Goal: Information Seeking & Learning: Learn about a topic

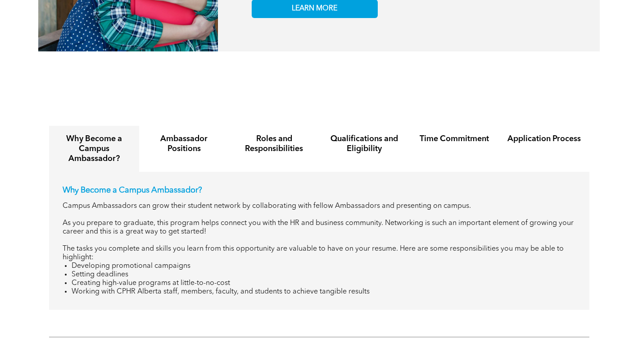
scroll to position [970, 0]
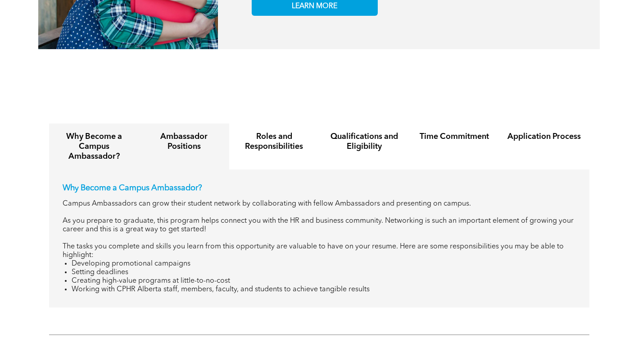
click at [168, 146] on div "Ambassador Positions" at bounding box center [184, 146] width 90 height 46
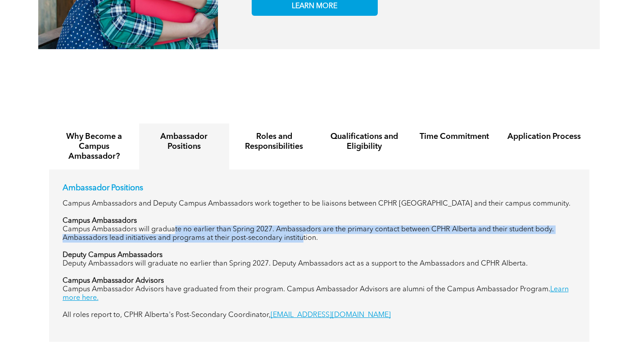
drag, startPoint x: 173, startPoint y: 223, endPoint x: 304, endPoint y: 230, distance: 130.4
click at [304, 230] on p "Campus Ambassadors will graduate no earlier than Spring 2027. Ambassadors are t…" at bounding box center [320, 233] width 514 height 17
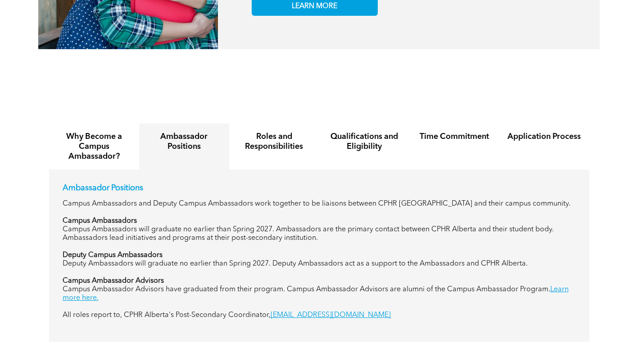
drag, startPoint x: 304, startPoint y: 230, endPoint x: 241, endPoint y: 259, distance: 68.5
click at [241, 259] on p "Deputy Ambassadors will graduate no earlier than Spring 2027. Deputy Ambassador…" at bounding box center [320, 263] width 514 height 9
click at [293, 132] on h4 "Roles and Responsibilities" at bounding box center [274, 142] width 74 height 20
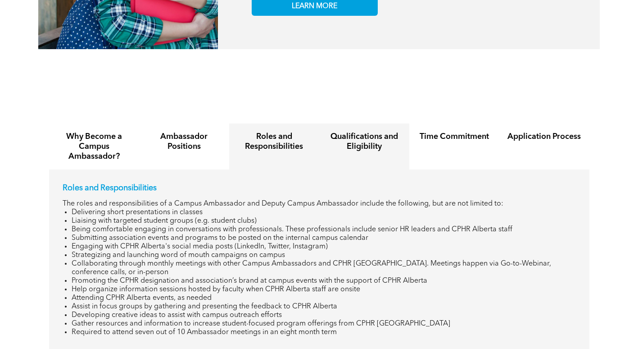
click at [362, 137] on h4 "Qualifications and Eligibility" at bounding box center [365, 142] width 74 height 20
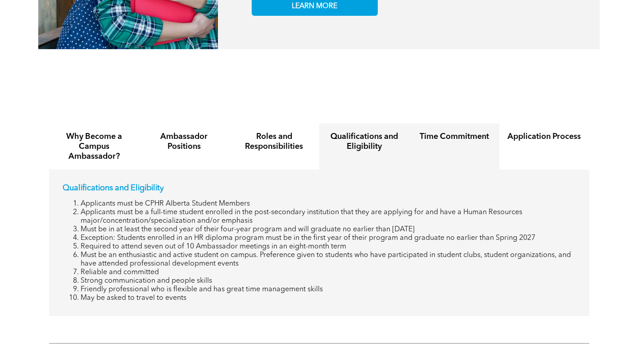
click at [464, 138] on div "Time Commitment" at bounding box center [454, 146] width 90 height 46
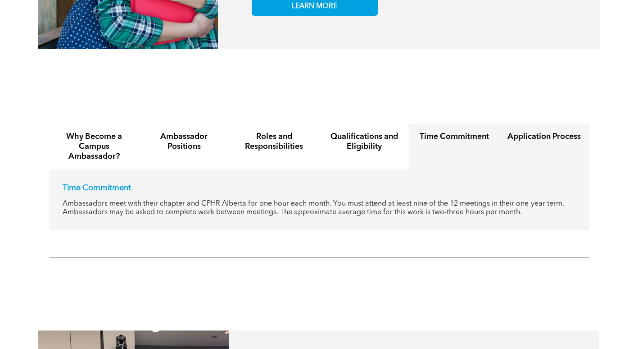
click at [566, 138] on div "Application Process" at bounding box center [545, 146] width 90 height 46
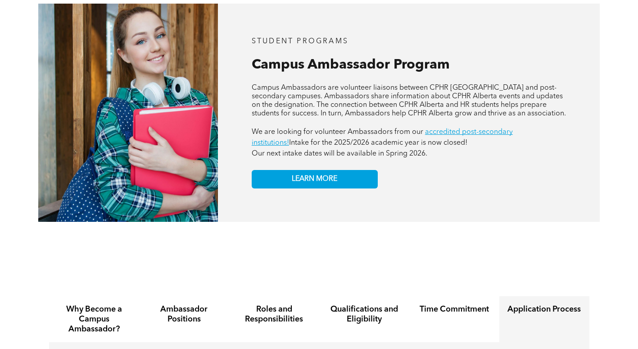
scroll to position [0, 0]
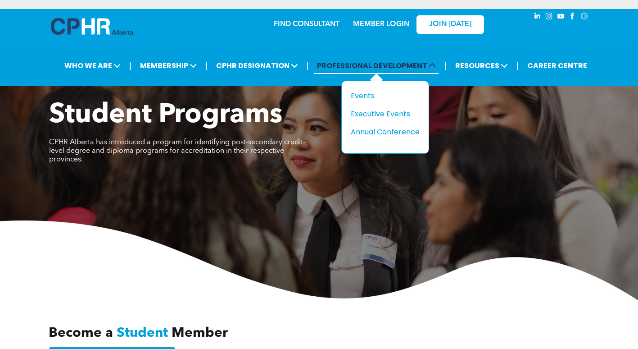
click at [437, 67] on span "PROFESSIONAL DEVELOPMENT" at bounding box center [376, 65] width 124 height 17
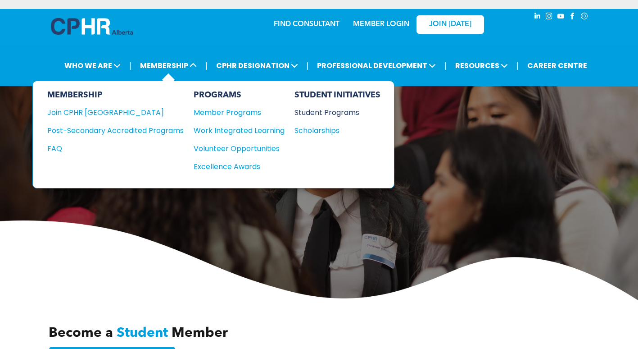
click at [321, 110] on div "Student Programs" at bounding box center [333, 112] width 77 height 11
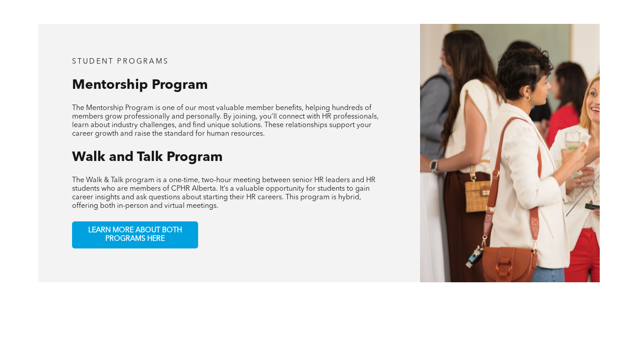
scroll to position [430, 0]
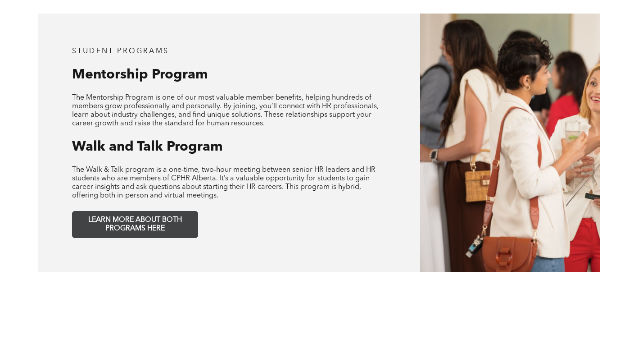
click at [146, 218] on span "LEARN MORE ABOUT BOTH PROGRAMS HERE" at bounding box center [135, 224] width 119 height 17
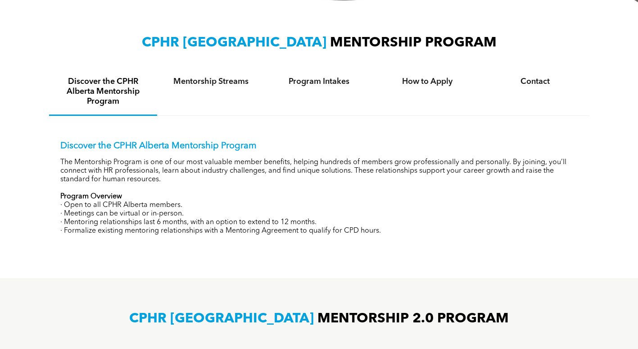
scroll to position [291, 0]
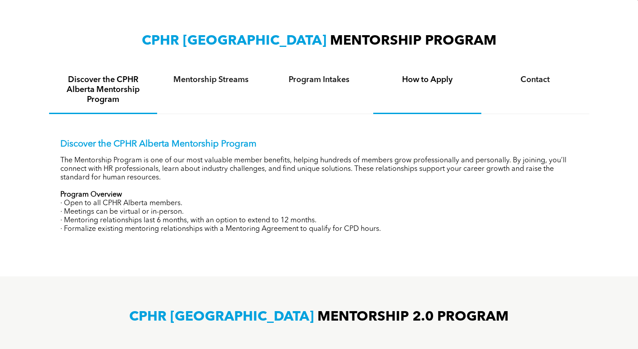
click at [423, 75] on h4 "How to Apply" at bounding box center [428, 80] width 92 height 10
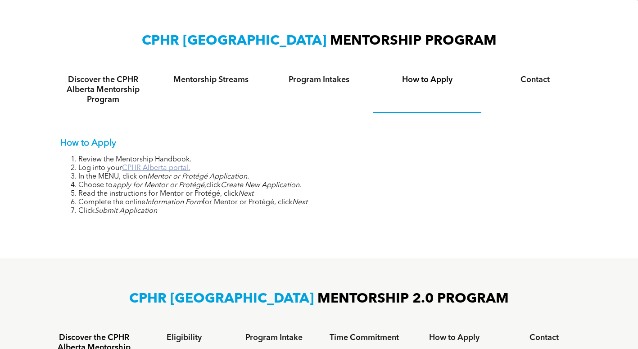
click at [179, 169] on link "CPHR Alberta portal." at bounding box center [156, 167] width 68 height 7
click at [165, 166] on link "CPHR Alberta portal." at bounding box center [156, 167] width 68 height 7
